Goal: Task Accomplishment & Management: Use online tool/utility

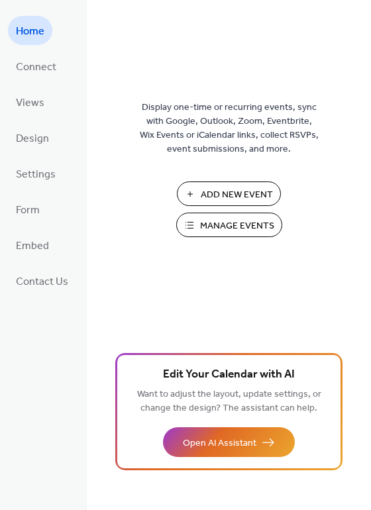
click at [220, 219] on span "Manage Events" at bounding box center [237, 226] width 74 height 14
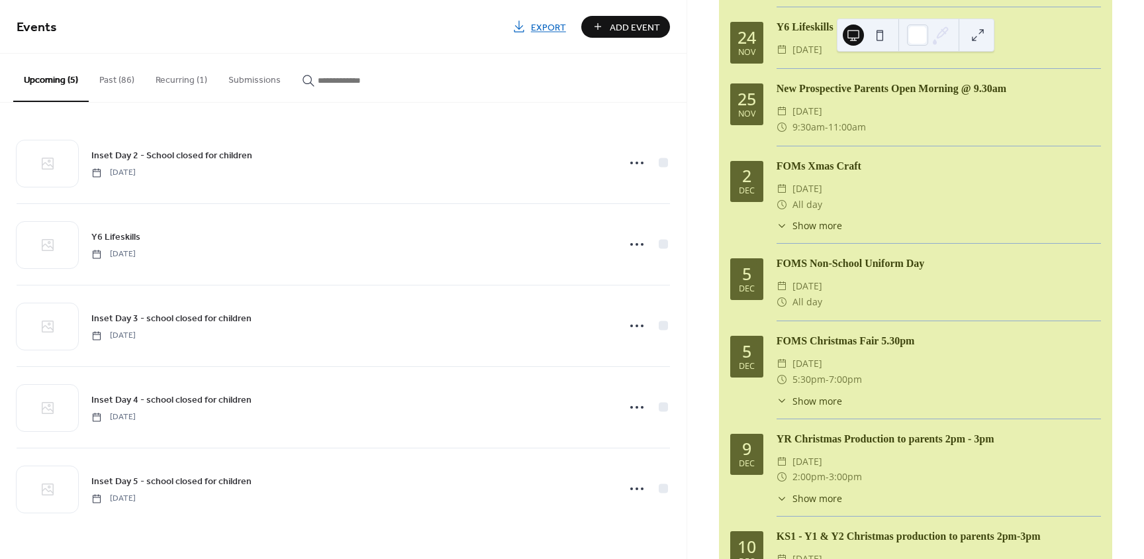
scroll to position [1721, 0]
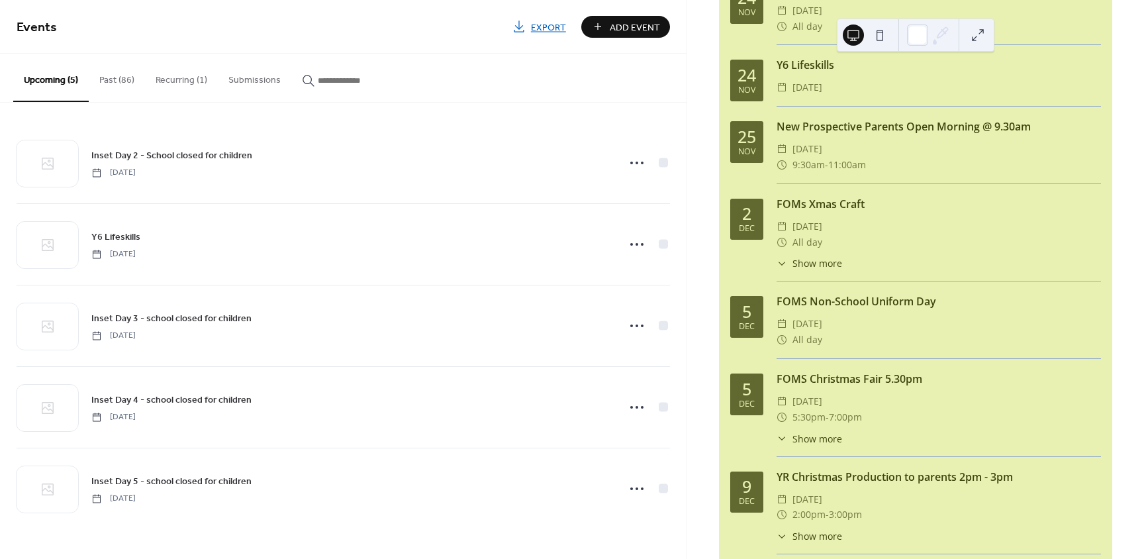
click at [807, 443] on span "Show more" at bounding box center [817, 439] width 50 height 14
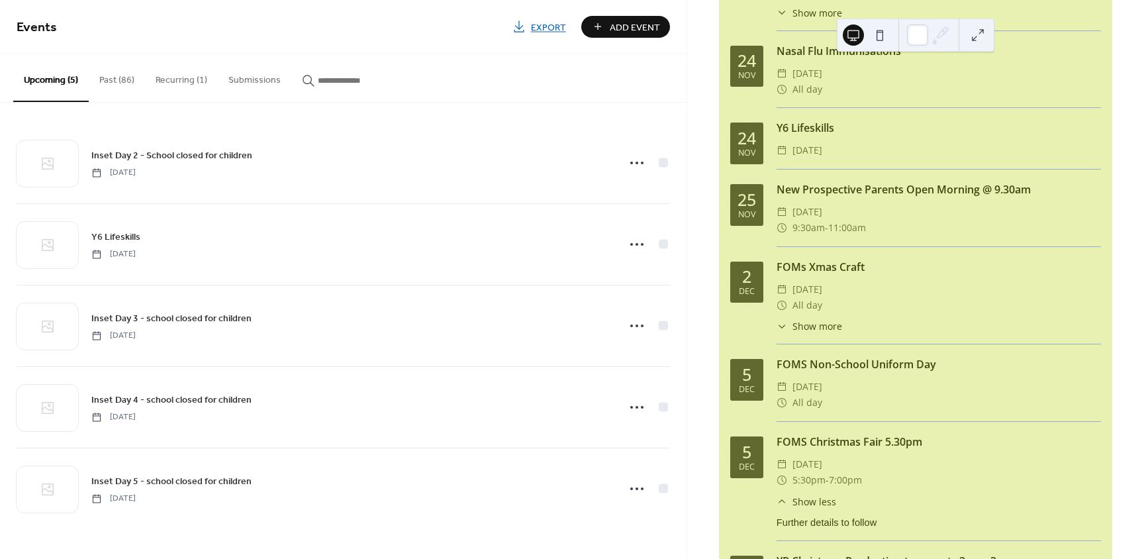
scroll to position [1589, 0]
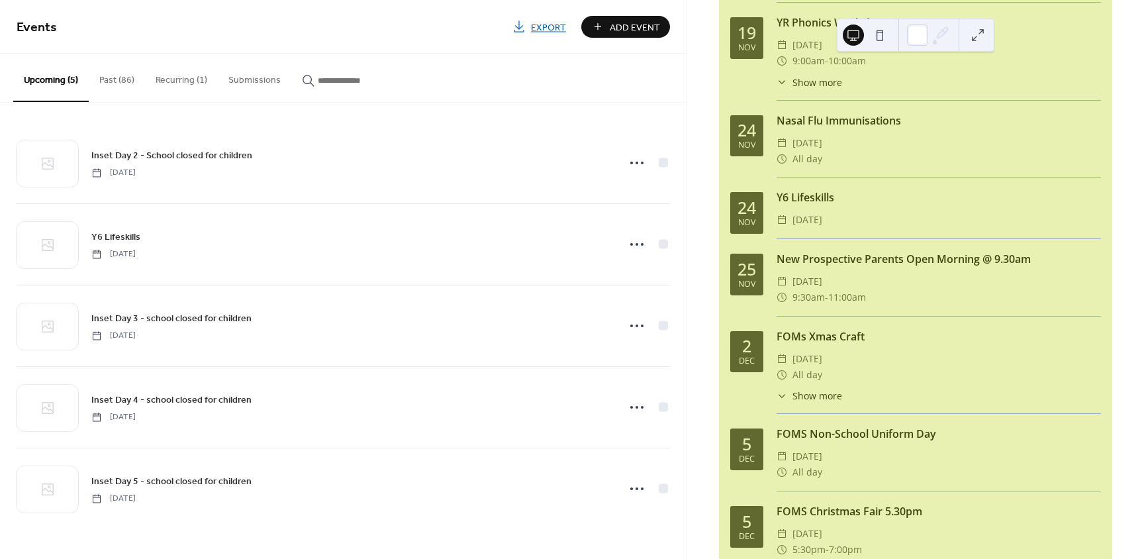
click at [302, 83] on icon "button" at bounding box center [307, 80] width 11 height 11
click at [318, 83] on input "button" at bounding box center [357, 80] width 79 height 14
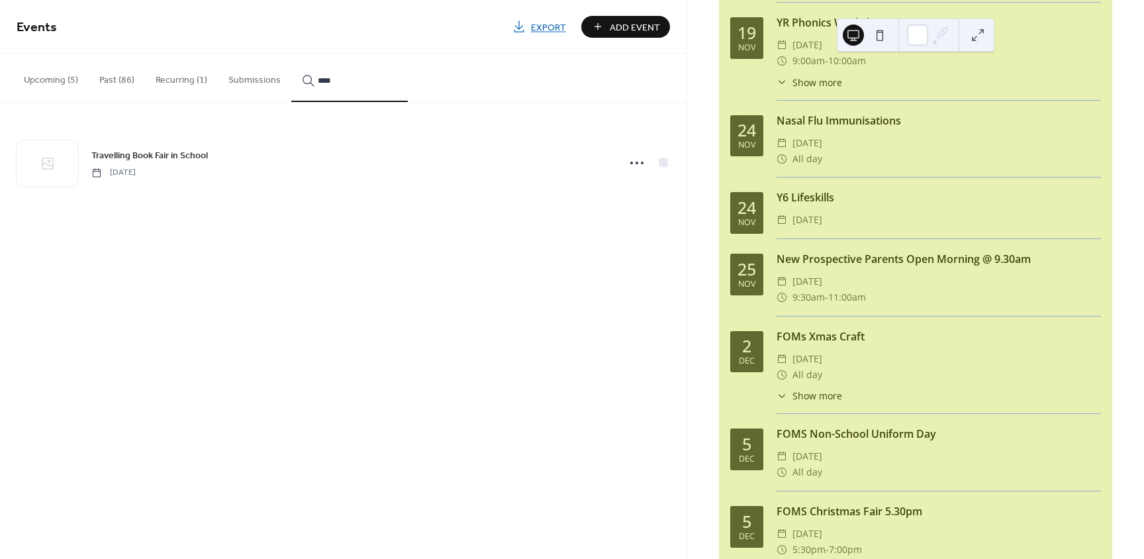
type input "****"
